Goal: Information Seeking & Learning: Learn about a topic

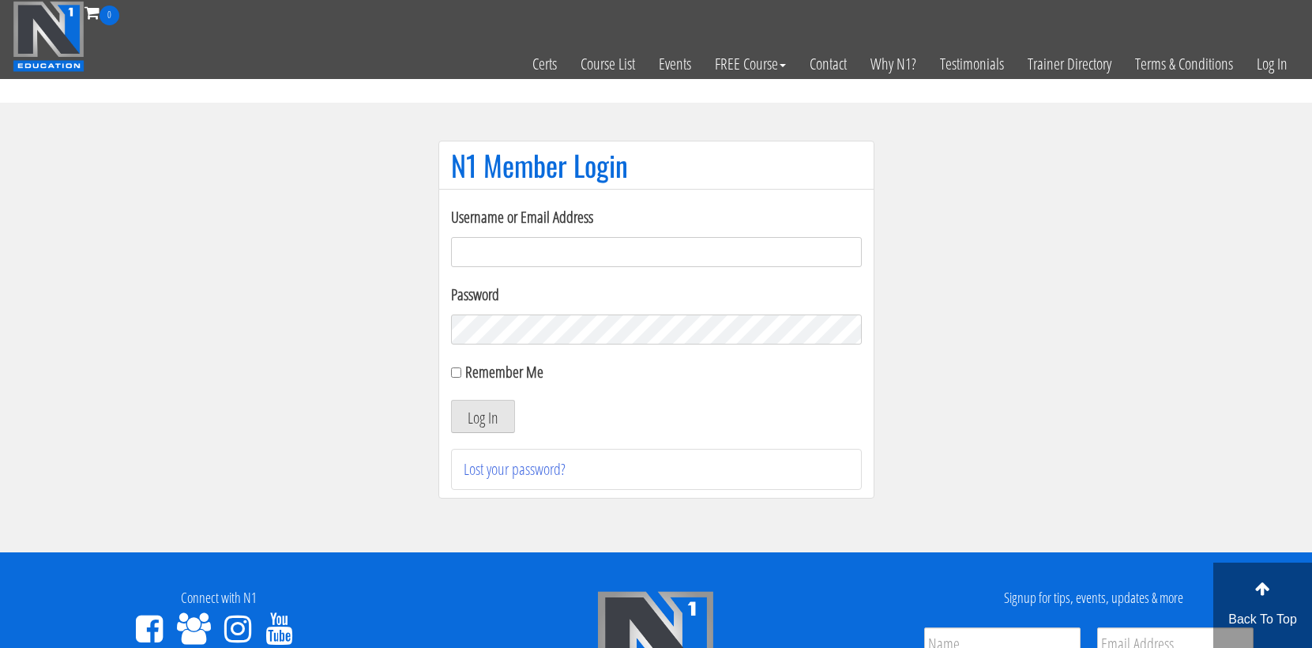
type input "cmoxley"
click at [482, 416] on button "Log In" at bounding box center [483, 416] width 64 height 33
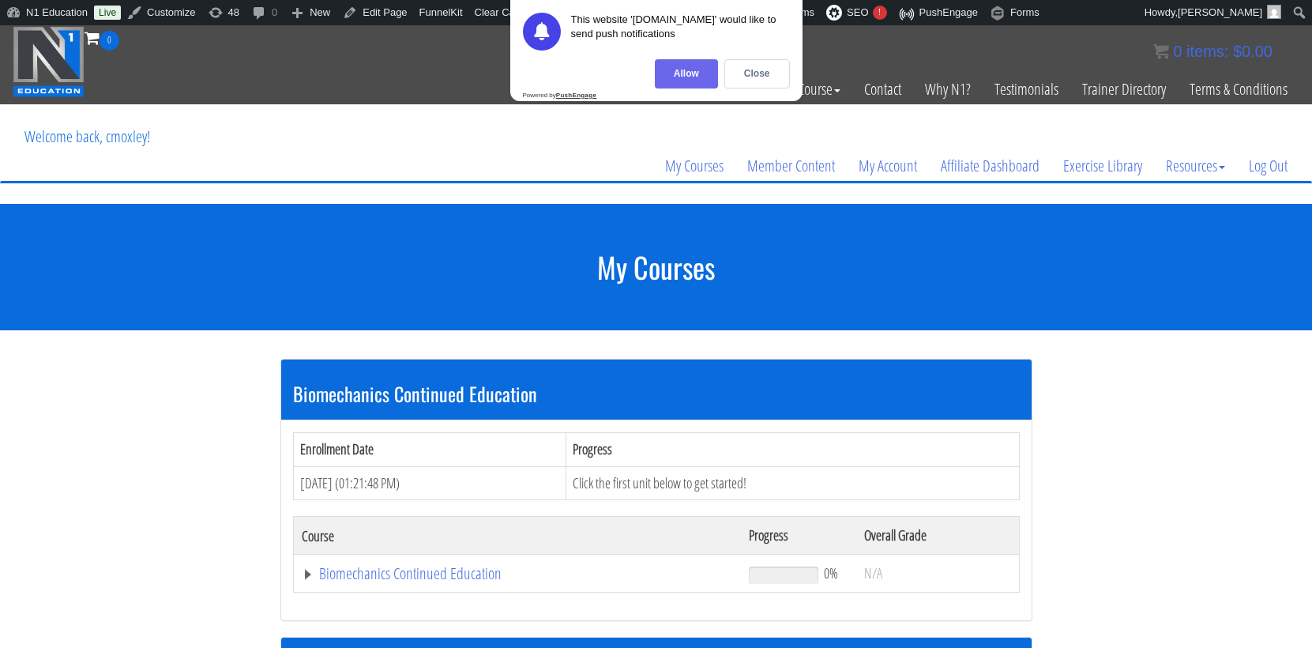
click at [698, 76] on div "Allow" at bounding box center [686, 73] width 63 height 29
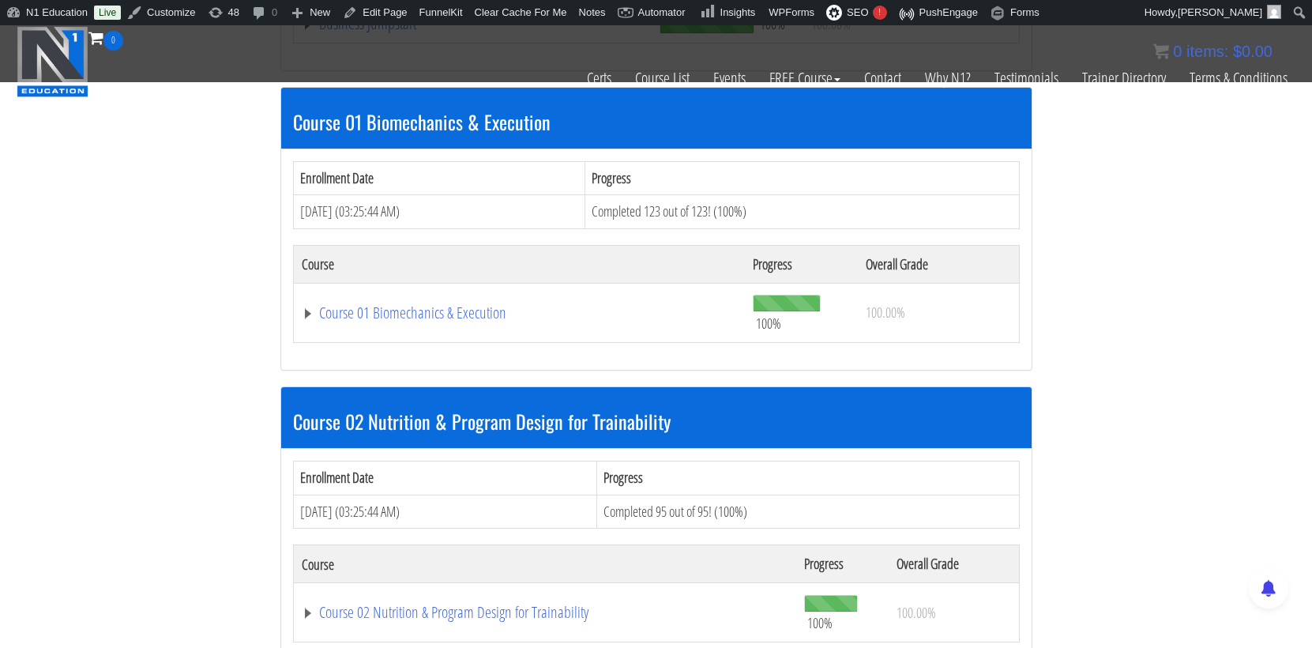
scroll to position [735, 0]
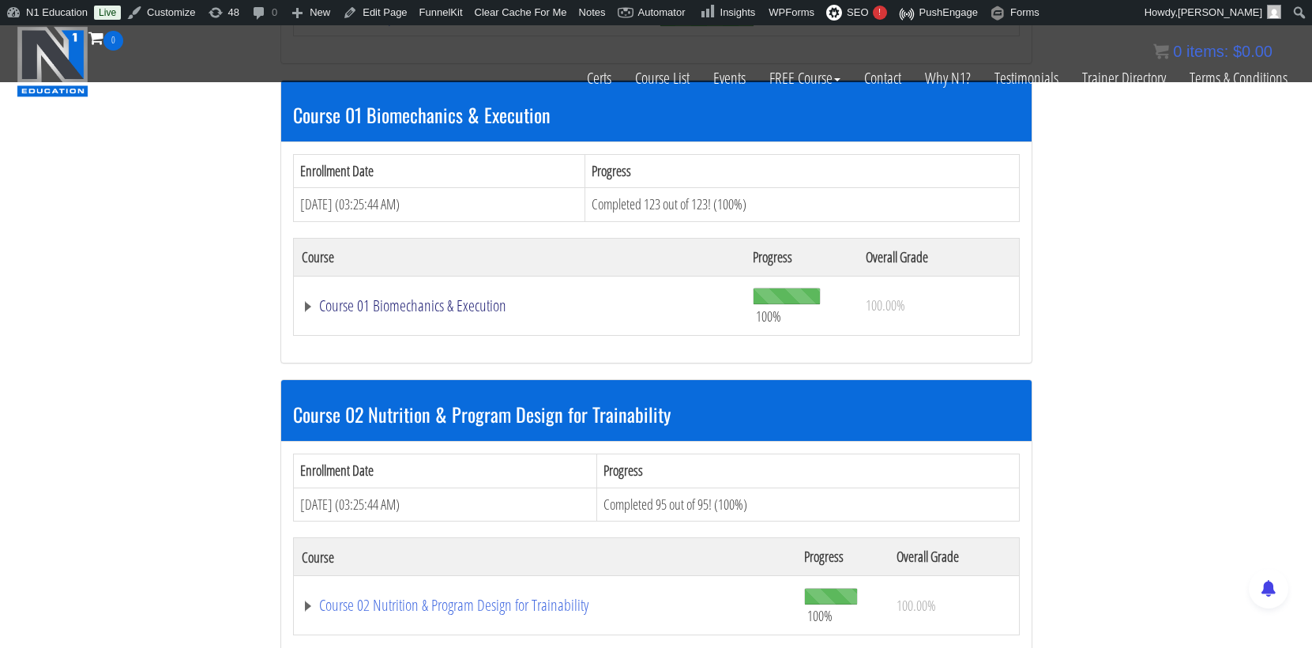
click at [456, 298] on link "Course 01 Biomechanics & Execution" at bounding box center [520, 306] width 436 height 16
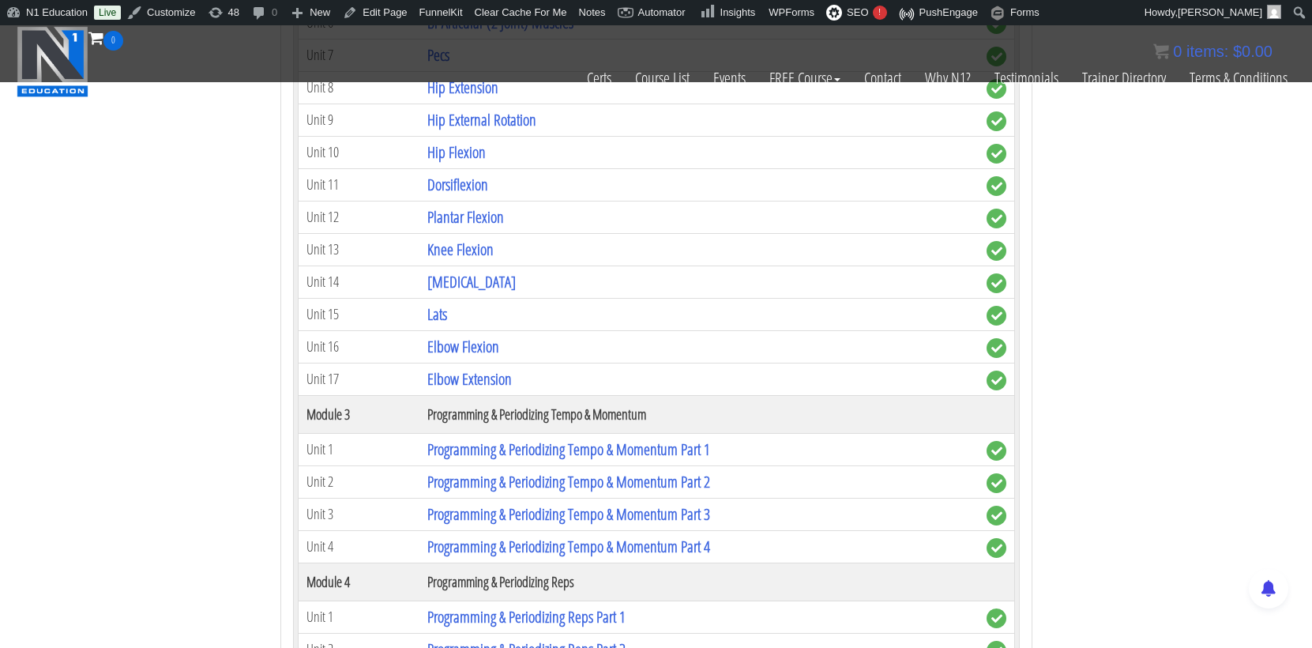
scroll to position [1667, 0]
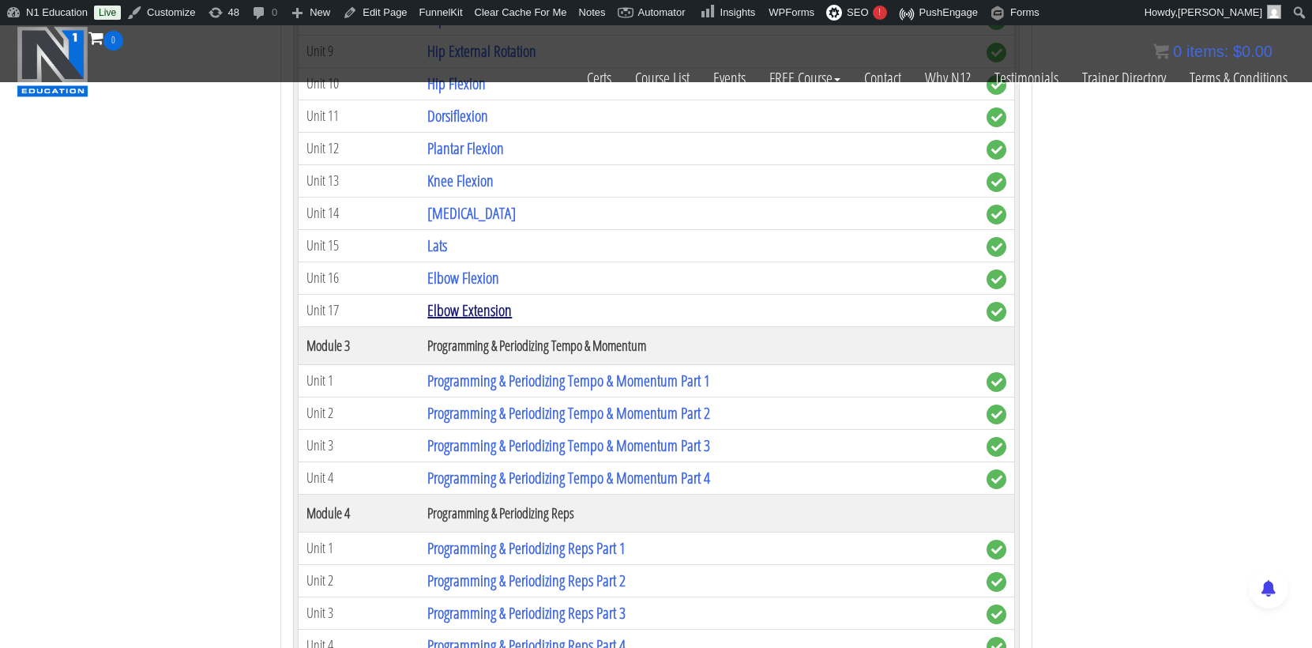
click at [473, 299] on link "Elbow Extension" at bounding box center [469, 309] width 85 height 21
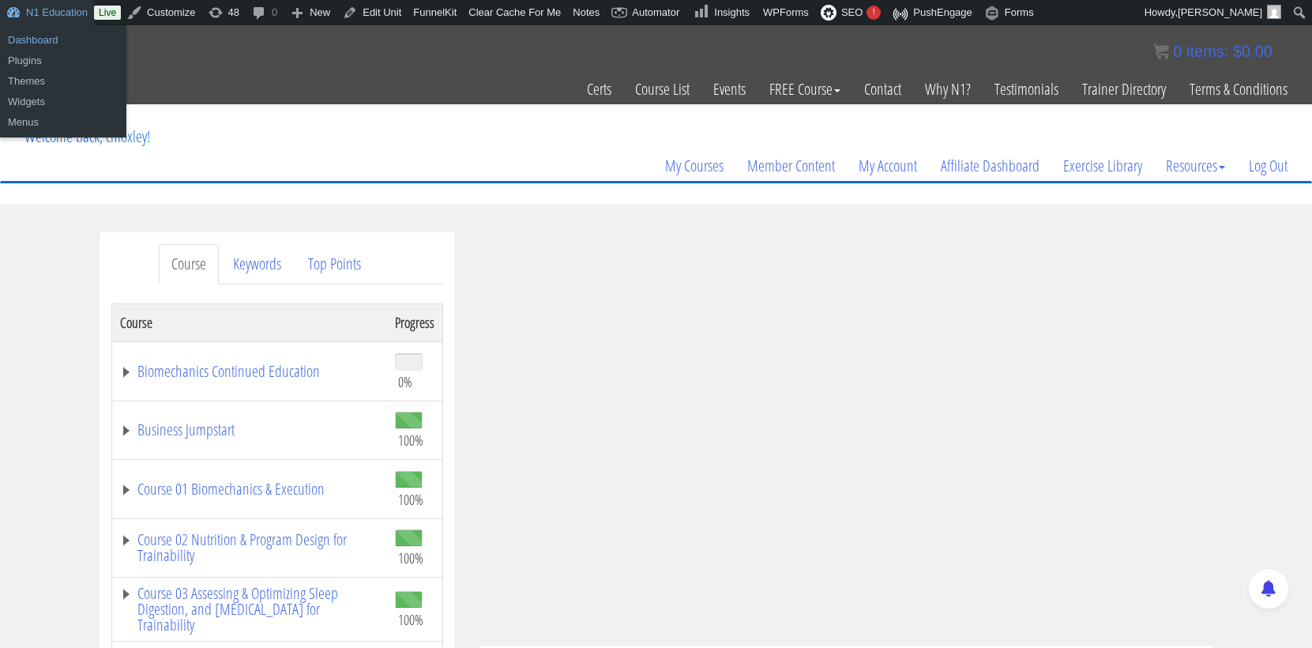
click at [62, 39] on link "Dashboard" at bounding box center [63, 40] width 126 height 21
